Goal: Task Accomplishment & Management: Manage account settings

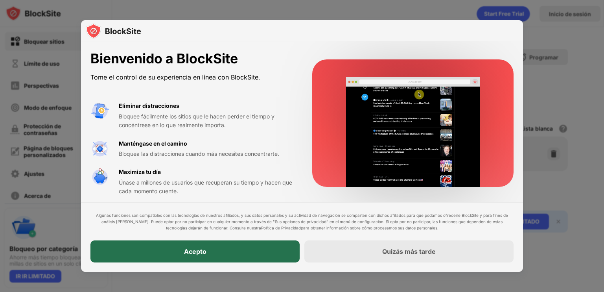
click at [235, 249] on div "Acepto" at bounding box center [194, 251] width 209 height 22
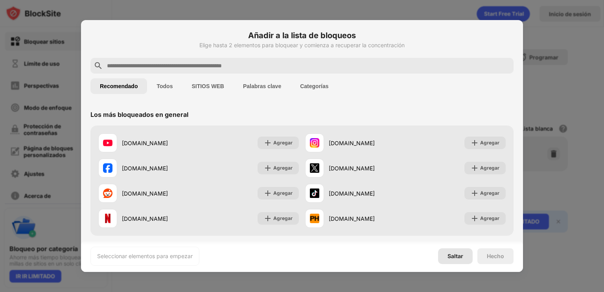
click at [453, 259] on div "Saltar" at bounding box center [455, 256] width 35 height 16
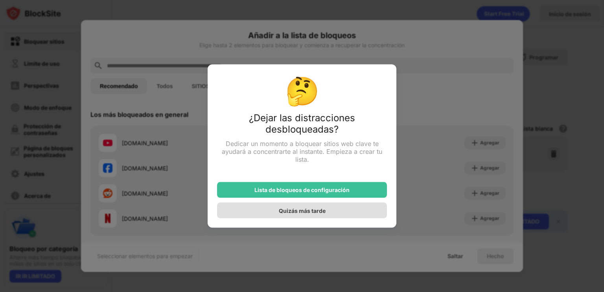
click at [325, 213] on div "Quizás más tarde" at bounding box center [302, 210] width 170 height 16
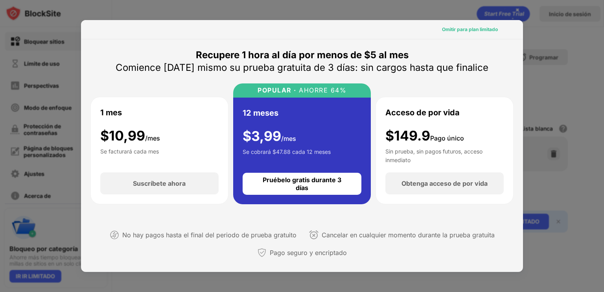
click at [465, 33] on div "Omitir para plan limitado" at bounding box center [470, 30] width 56 height 8
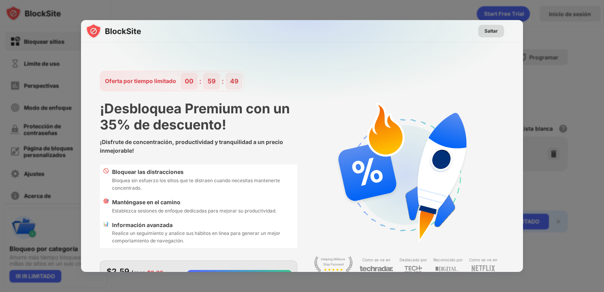
click at [489, 31] on font "Saltar" at bounding box center [490, 31] width 13 height 6
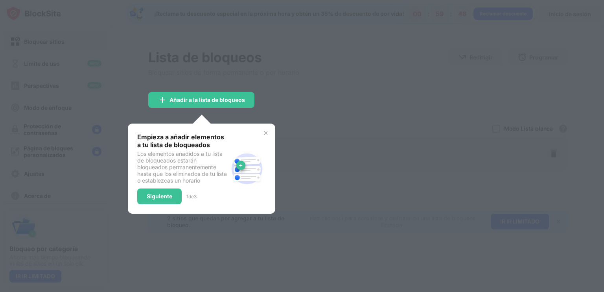
click at [238, 111] on div at bounding box center [302, 146] width 604 height 292
click at [265, 131] on img at bounding box center [266, 133] width 6 height 6
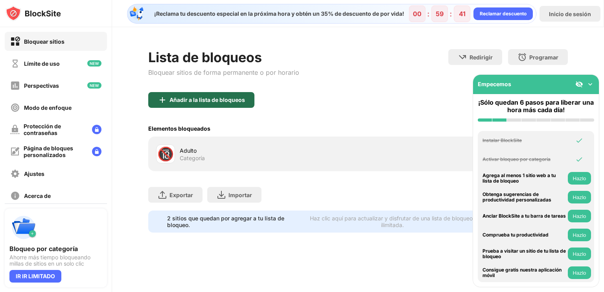
click at [230, 101] on font "Añadir a la lista de bloqueos" at bounding box center [206, 99] width 75 height 7
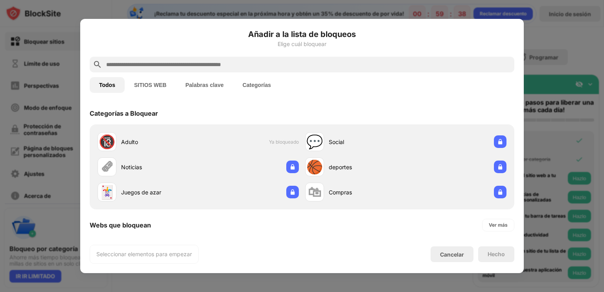
click at [159, 88] on font "SITIOS WEB" at bounding box center [150, 85] width 32 height 6
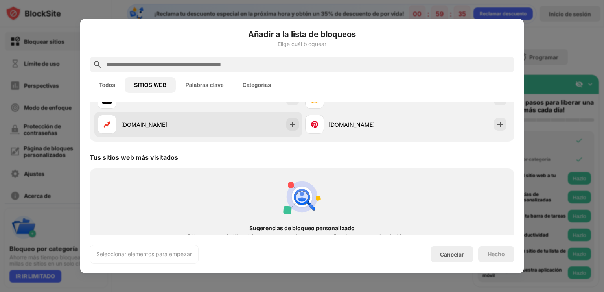
scroll to position [153, 0]
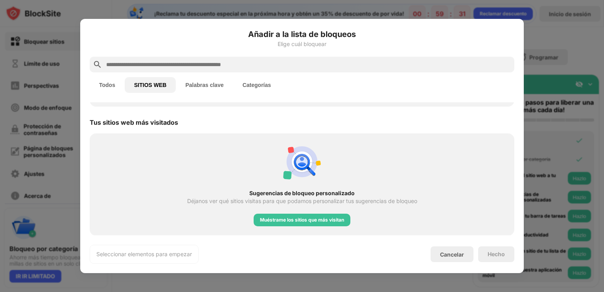
click at [156, 240] on div "Añadir a la lista de bloqueos Elige cuál bloquear Todos SITIOS WEB Palabras cla…" at bounding box center [302, 145] width 425 height 235
click at [333, 222] on font "Muéstrame los sitios que más visitan" at bounding box center [302, 220] width 84 height 6
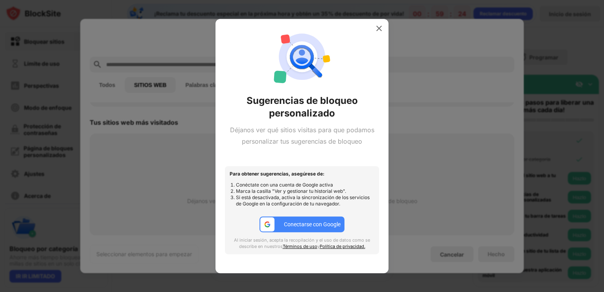
click at [377, 36] on div "Sugerencias de bloqueo personalizado Déjanos ver qué sitios visitas para que po…" at bounding box center [302, 145] width 154 height 235
click at [375, 37] on div "Sugerencias de bloqueo personalizado Déjanos ver qué sitios visitas para que po…" at bounding box center [302, 145] width 154 height 235
click at [377, 26] on img at bounding box center [379, 28] width 8 height 8
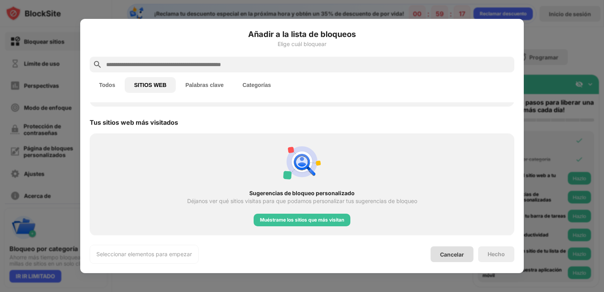
click at [442, 256] on font "Cancelar" at bounding box center [452, 254] width 24 height 7
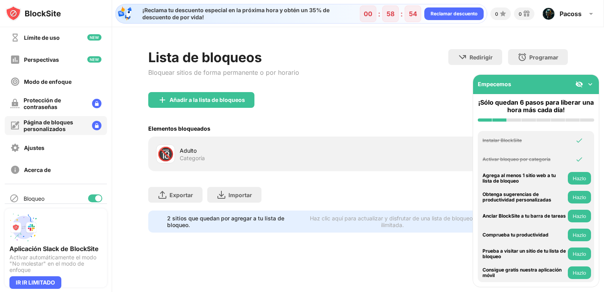
scroll to position [53, 0]
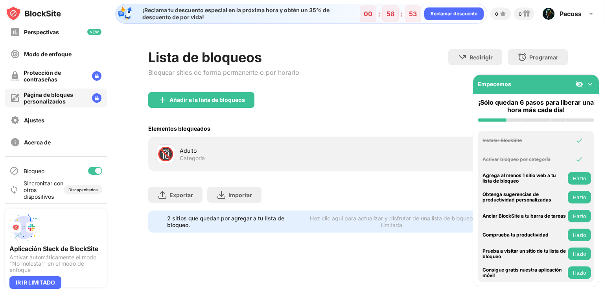
click at [57, 100] on font "Página de bloques personalizados" at bounding box center [49, 97] width 50 height 13
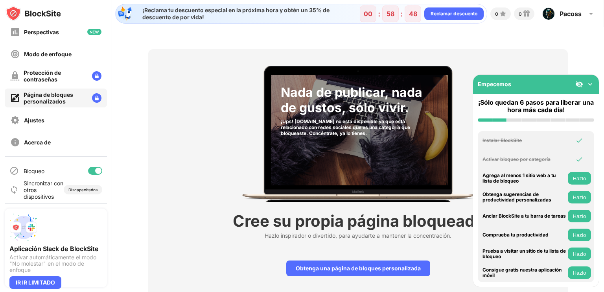
click at [589, 85] on img at bounding box center [590, 84] width 8 height 8
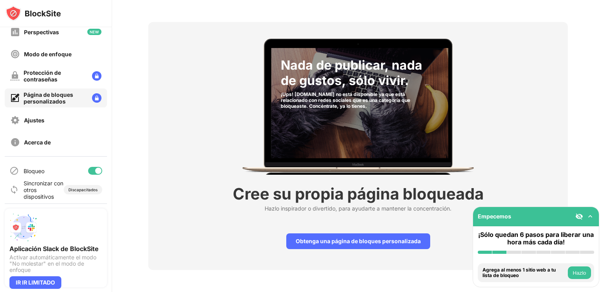
scroll to position [33, 0]
click at [588, 219] on img at bounding box center [590, 216] width 8 height 8
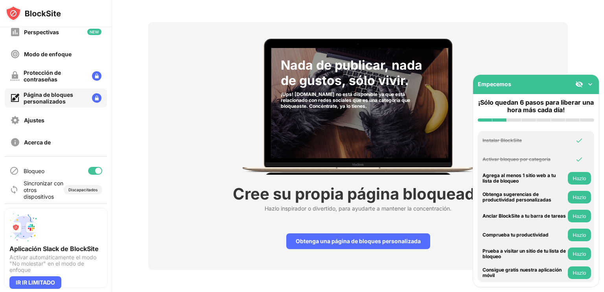
click at [586, 86] on img at bounding box center [590, 84] width 8 height 8
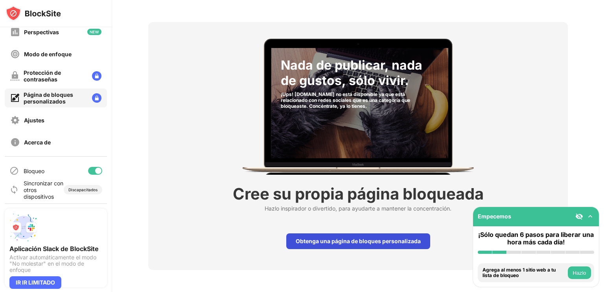
click at [333, 237] on font "Obtenga una página de bloques personalizada" at bounding box center [358, 240] width 125 height 7
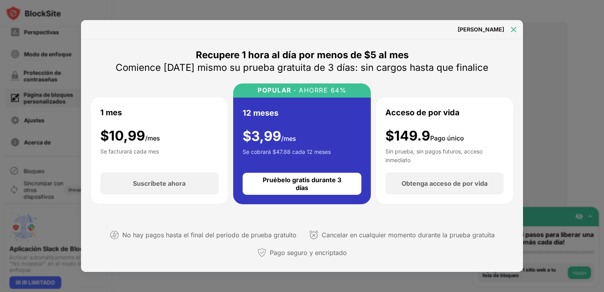
click at [511, 30] on img at bounding box center [513, 30] width 8 height 8
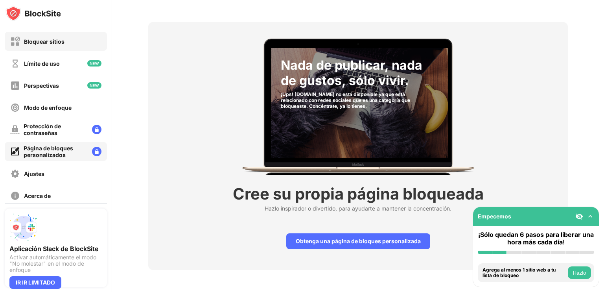
click at [44, 35] on div "Bloquear sitios" at bounding box center [56, 41] width 102 height 19
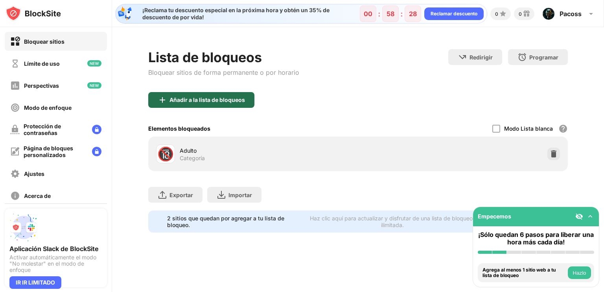
click at [198, 98] on font "Añadir a la lista de bloqueos" at bounding box center [206, 99] width 75 height 7
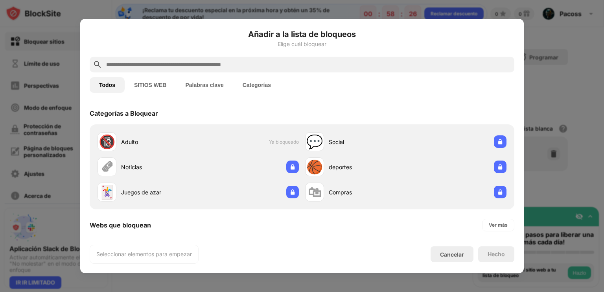
click at [216, 90] on button "Palabras clave" at bounding box center [204, 85] width 57 height 16
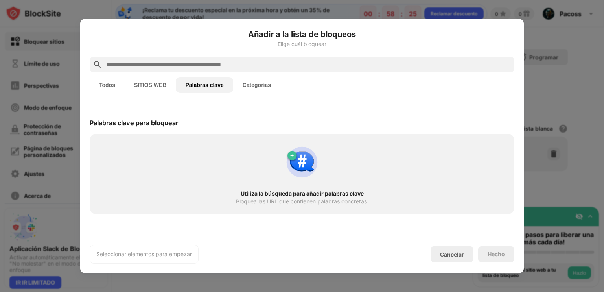
click at [246, 83] on font "Categorías" at bounding box center [257, 85] width 28 height 6
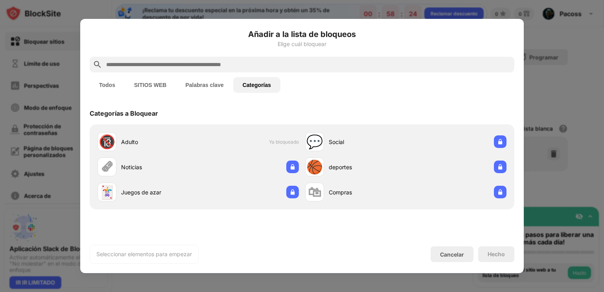
click at [164, 94] on div "Todos SITIOS WEB Palabras clave Categorías" at bounding box center [302, 84] width 425 height 25
click at [160, 92] on button "SITIOS WEB" at bounding box center [150, 85] width 51 height 16
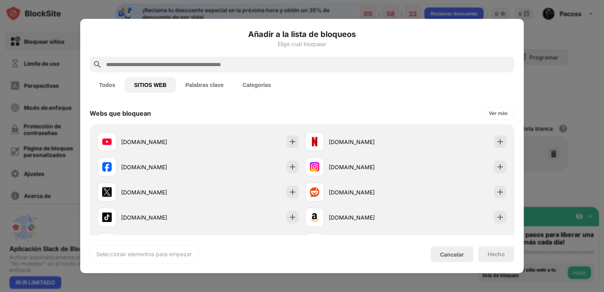
click at [164, 67] on input "text" at bounding box center [308, 64] width 406 height 9
drag, startPoint x: 157, startPoint y: 71, endPoint x: 160, endPoint y: 66, distance: 6.2
paste input "**********"
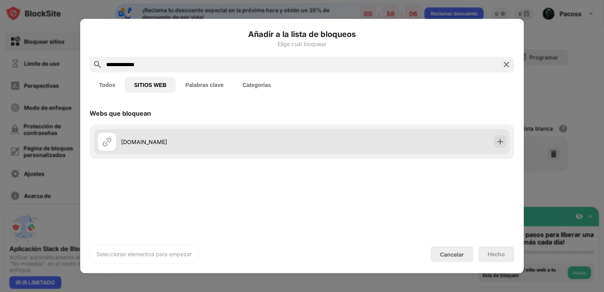
type input "**********"
click at [218, 141] on div "api.output.com" at bounding box center [211, 142] width 181 height 8
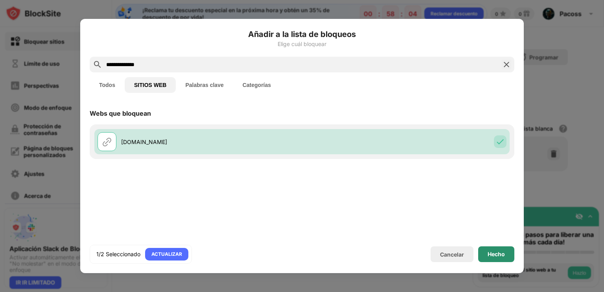
click at [508, 257] on div "Hecho" at bounding box center [496, 254] width 36 height 16
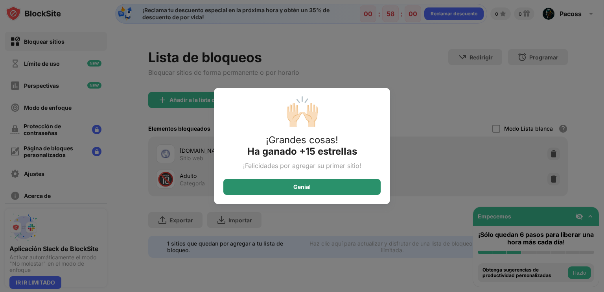
click at [288, 188] on div "Genial" at bounding box center [301, 187] width 157 height 16
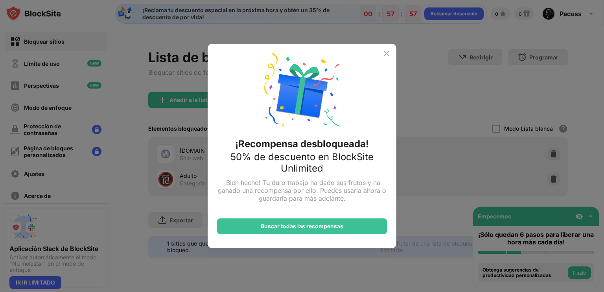
click at [385, 51] on img at bounding box center [386, 53] width 9 height 9
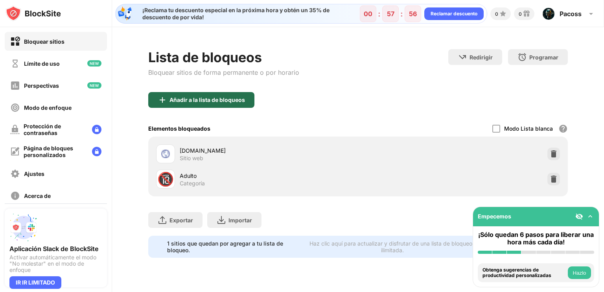
click at [237, 96] on font "Añadir a la lista de bloqueos" at bounding box center [206, 99] width 75 height 7
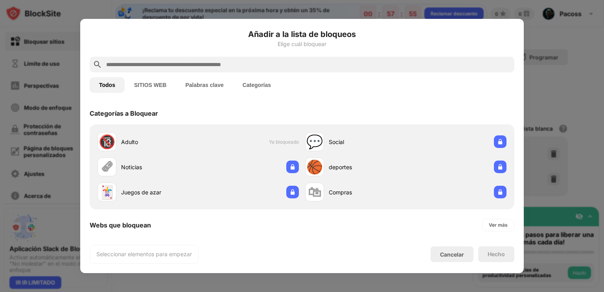
click at [164, 83] on font "SITIOS WEB" at bounding box center [150, 85] width 32 height 6
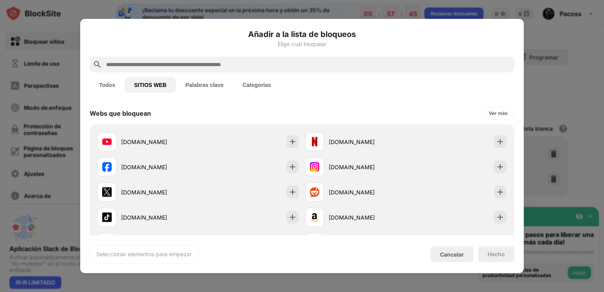
click at [153, 72] on div "Todos SITIOS WEB Palabras clave Categorías" at bounding box center [302, 84] width 425 height 25
click at [153, 69] on input "text" at bounding box center [308, 64] width 406 height 9
paste input "**********"
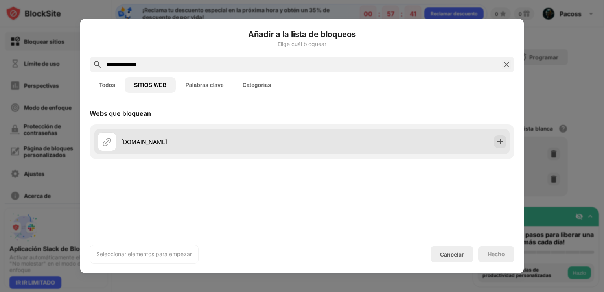
type input "**********"
click at [423, 141] on div "api.rollbar.com" at bounding box center [301, 141] width 415 height 25
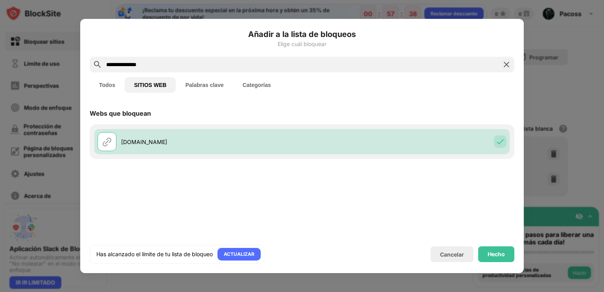
click at [508, 70] on div "**********" at bounding box center [302, 65] width 425 height 16
click at [507, 68] on img at bounding box center [506, 64] width 9 height 9
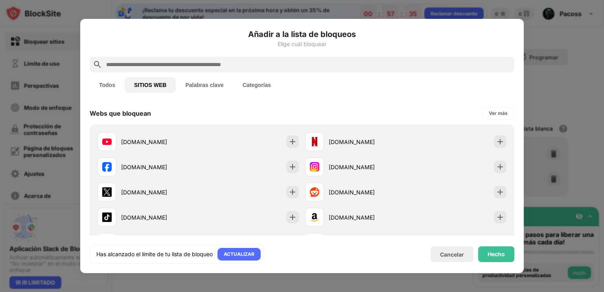
paste input "**********"
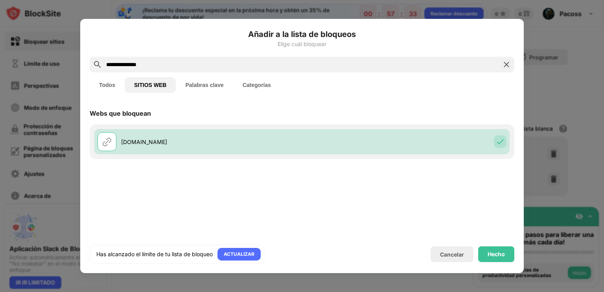
type input "**********"
click at [496, 255] on font "Hecho" at bounding box center [495, 253] width 17 height 7
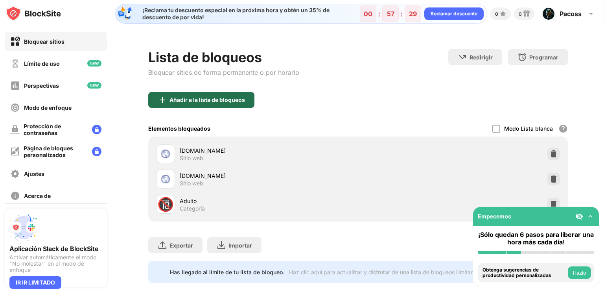
click at [232, 101] on font "Añadir a la lista de bloqueos" at bounding box center [206, 99] width 75 height 7
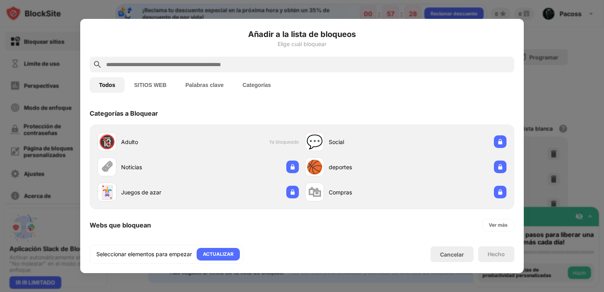
click at [151, 83] on font "SITIOS WEB" at bounding box center [150, 85] width 32 height 6
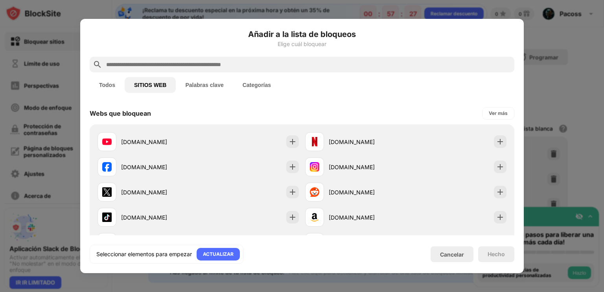
click at [155, 64] on input "text" at bounding box center [308, 64] width 406 height 9
paste input "**********"
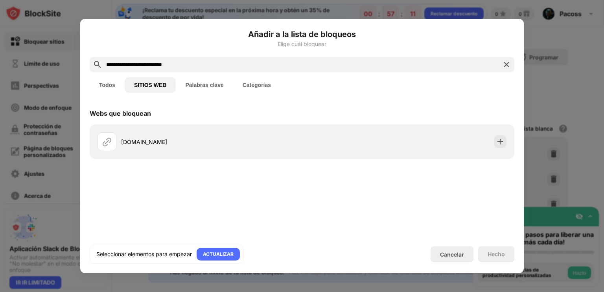
type input "**********"
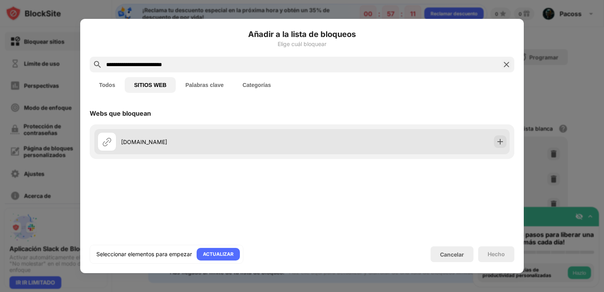
click at [236, 134] on div "arcade-events-api.output.com" at bounding box center [199, 141] width 204 height 19
click at [460, 139] on div "arcade-events-api.output.com" at bounding box center [301, 141] width 415 height 25
click at [498, 141] on img at bounding box center [500, 142] width 8 height 8
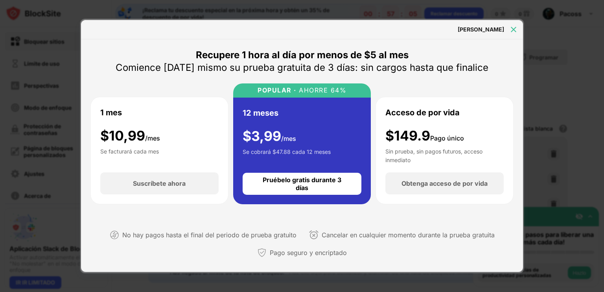
click at [513, 26] on img at bounding box center [513, 30] width 8 height 8
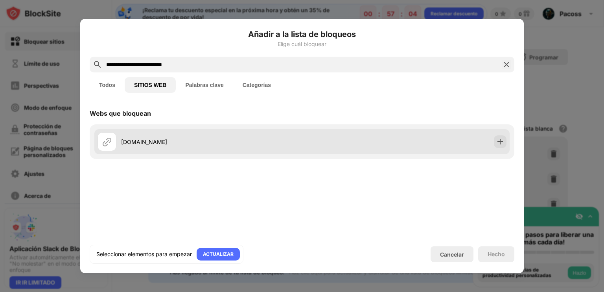
click at [283, 144] on div "arcade-events-api.output.com" at bounding box center [211, 142] width 181 height 8
click at [167, 142] on font "arcade-events-api.output.com" at bounding box center [144, 141] width 46 height 7
click at [425, 149] on div "arcade-events-api.output.com" at bounding box center [301, 141] width 415 height 25
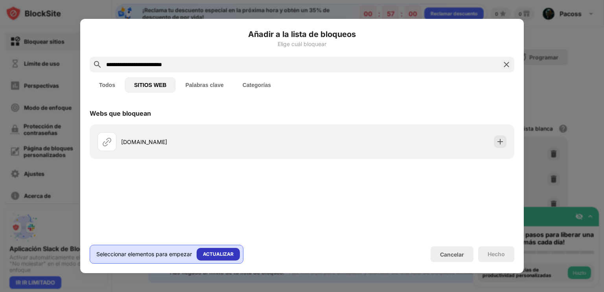
click at [208, 257] on div "ACTUALIZAR" at bounding box center [218, 254] width 31 height 8
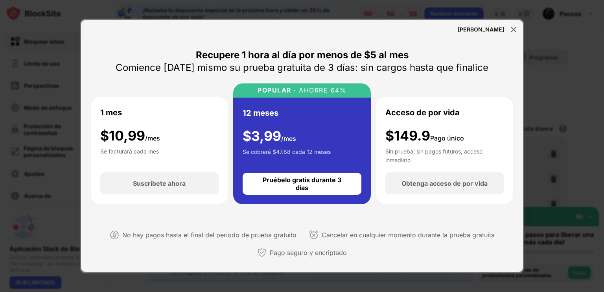
click at [502, 28] on font "Hola, Pacoss" at bounding box center [481, 29] width 46 height 7
click at [512, 25] on div at bounding box center [513, 29] width 13 height 13
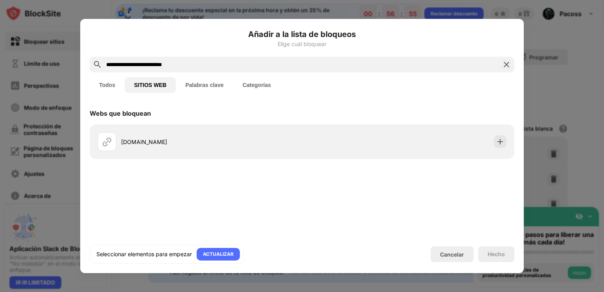
click at [502, 61] on img at bounding box center [506, 64] width 9 height 9
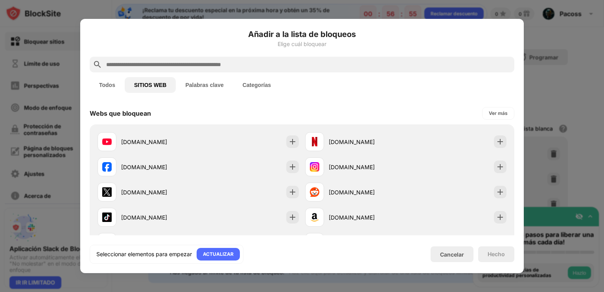
click at [443, 29] on h6 "Añadir a la lista de bloqueos" at bounding box center [302, 34] width 425 height 12
